Goal: Task Accomplishment & Management: Manage account settings

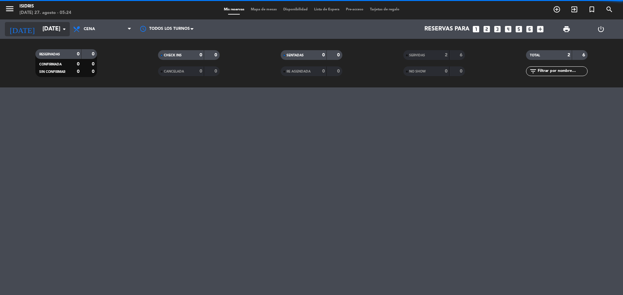
click at [40, 31] on input "[DATE]" at bounding box center [76, 29] width 75 height 13
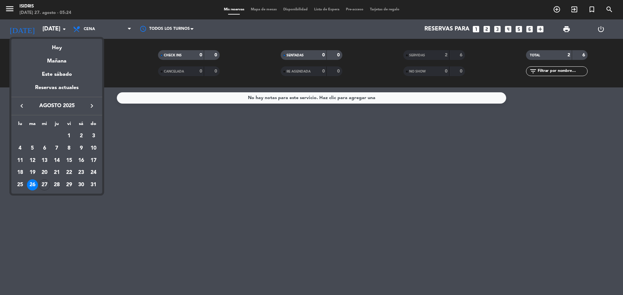
click at [207, 160] on div at bounding box center [311, 147] width 623 height 295
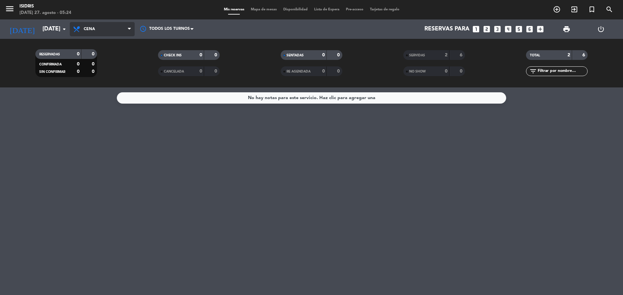
click at [103, 33] on span "Cena" at bounding box center [102, 29] width 65 height 14
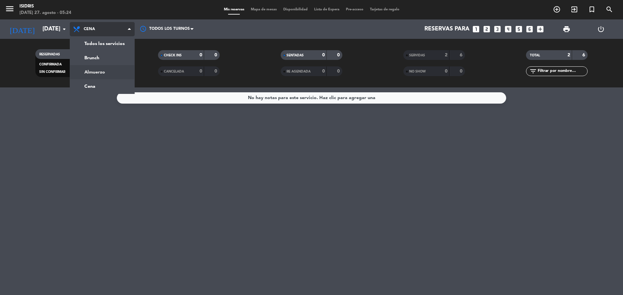
click at [102, 72] on div "menu isidris [DATE] 27. agosto - 05:24 Mis reservas Mapa de mesas Disponibilida…" at bounding box center [311, 44] width 623 height 88
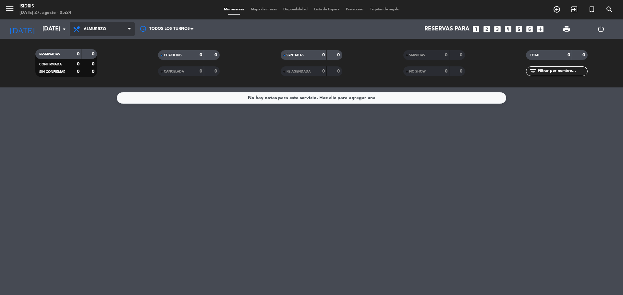
click at [86, 35] on span "Almuerzo" at bounding box center [102, 29] width 65 height 14
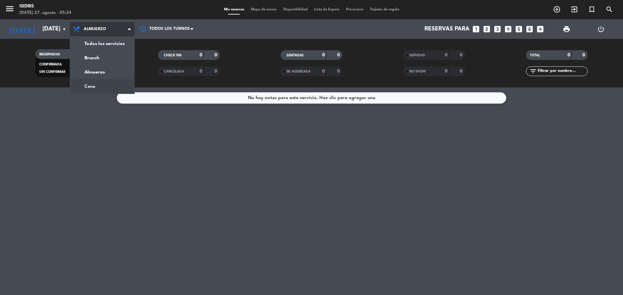
click at [90, 83] on div "menu isidris [DATE] 27. agosto - 05:24 Mis reservas Mapa de mesas Disponibilida…" at bounding box center [311, 44] width 623 height 88
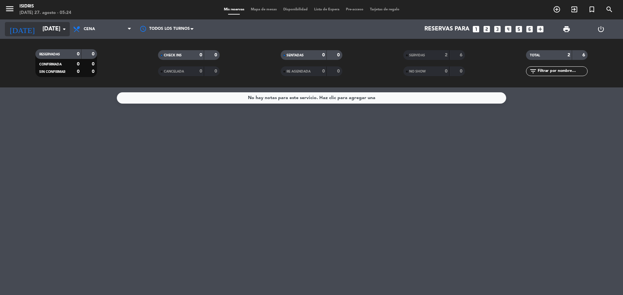
click at [53, 35] on input "[DATE]" at bounding box center [76, 29] width 75 height 13
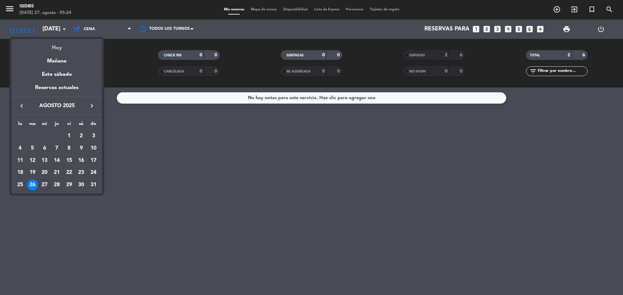
click at [65, 46] on div "Hoy" at bounding box center [56, 45] width 91 height 13
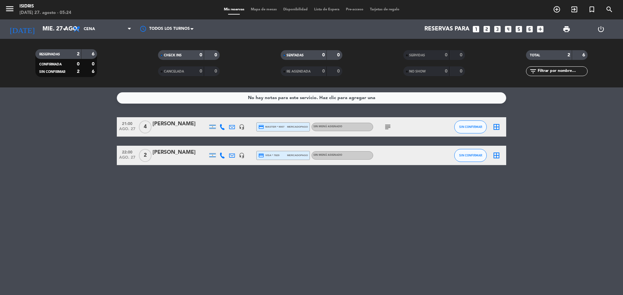
click at [54, 21] on div "[DATE] [DATE] arrow_drop_down" at bounding box center [37, 28] width 65 height 19
click at [50, 33] on input "mié. 27 ago." at bounding box center [76, 29] width 75 height 13
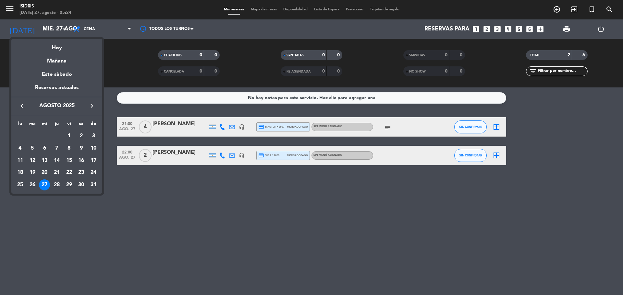
click at [85, 30] on div at bounding box center [311, 147] width 623 height 295
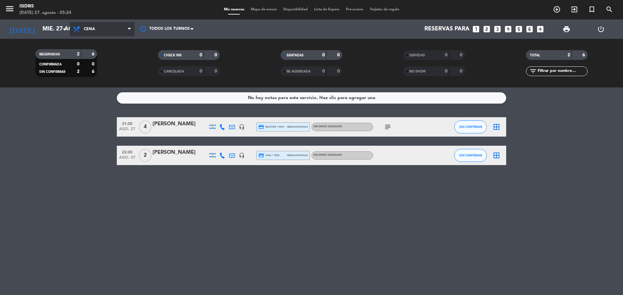
click at [85, 30] on span "Cena" at bounding box center [89, 29] width 11 height 5
click at [93, 74] on div "menu isidris [DATE] 27. agosto - 05:24 Mis reservas Mapa de mesas Disponibilida…" at bounding box center [311, 44] width 623 height 88
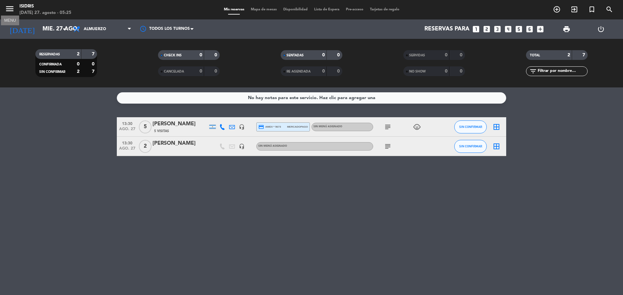
click at [8, 12] on icon "menu" at bounding box center [10, 9] width 10 height 10
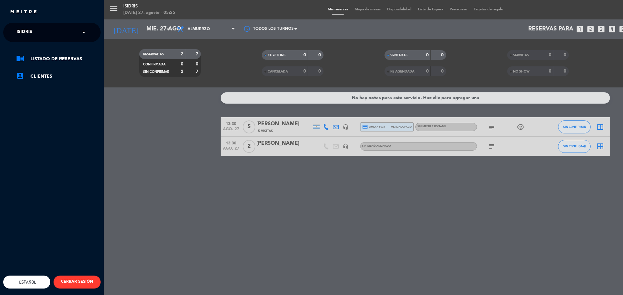
click at [31, 43] on div "chrome_reader_mode Listado de Reservas account_box Clientes" at bounding box center [51, 71] width 107 height 58
click at [31, 35] on span "isidris" at bounding box center [25, 33] width 16 height 14
click at [34, 62] on span "Lobby Bar - Puesto del Indio" at bounding box center [43, 59] width 73 height 7
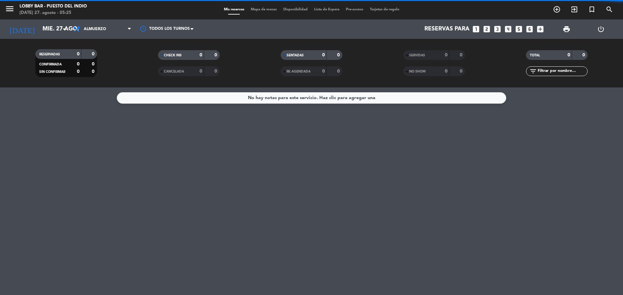
click at [110, 30] on span "Almuerzo" at bounding box center [102, 29] width 65 height 14
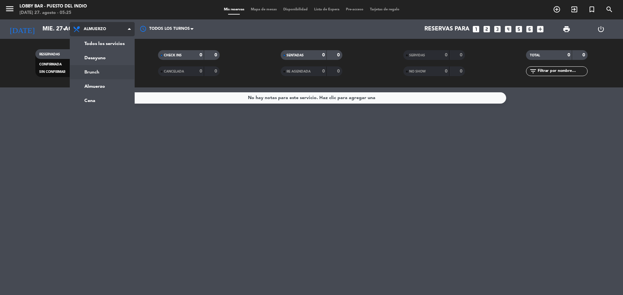
click at [106, 70] on div "menu Lobby Bar - Puesto del Indio [DATE] 27. agosto - 05:25 Mis reservas Mapa d…" at bounding box center [311, 44] width 623 height 88
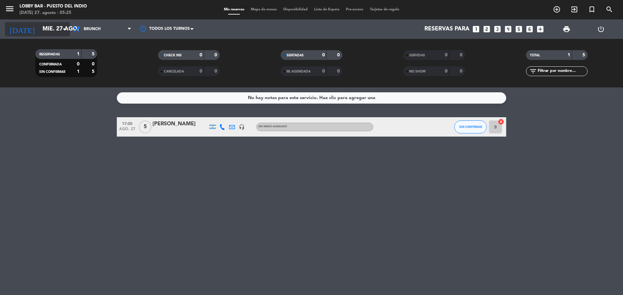
click at [44, 25] on input "mié. 27 ago." at bounding box center [76, 29] width 75 height 13
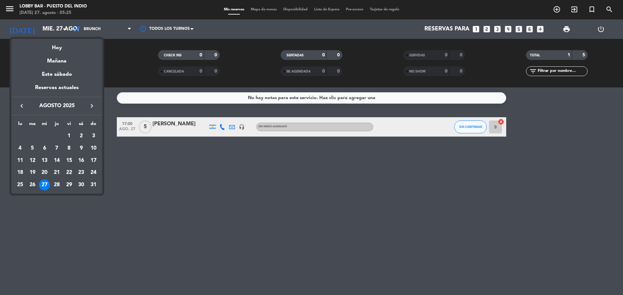
click at [30, 185] on div "26" at bounding box center [32, 185] width 11 height 11
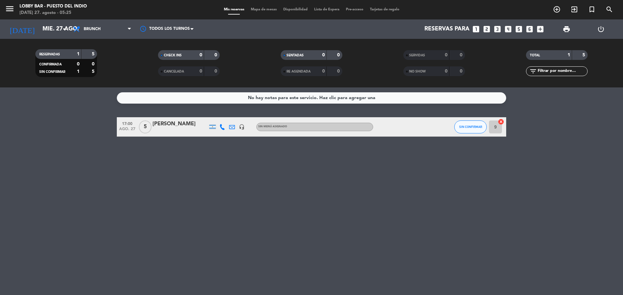
type input "[DATE]"
